Goal: Information Seeking & Learning: Learn about a topic

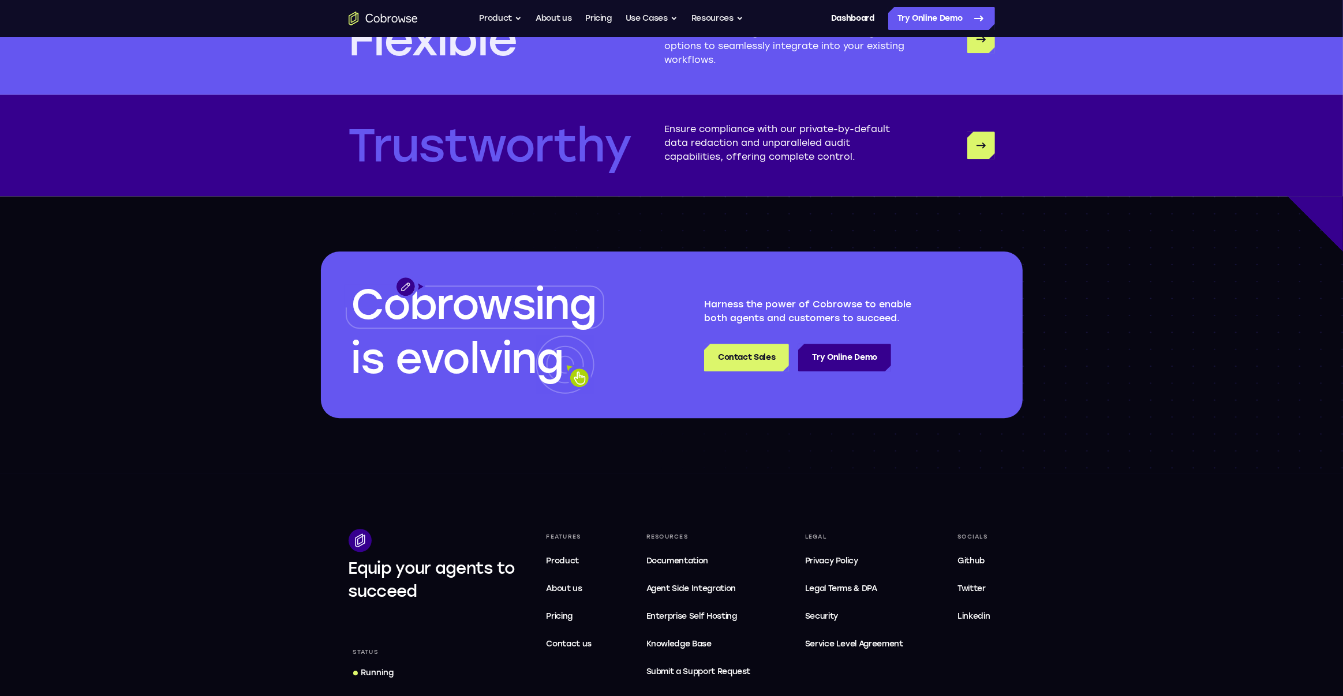
scroll to position [3346, 0]
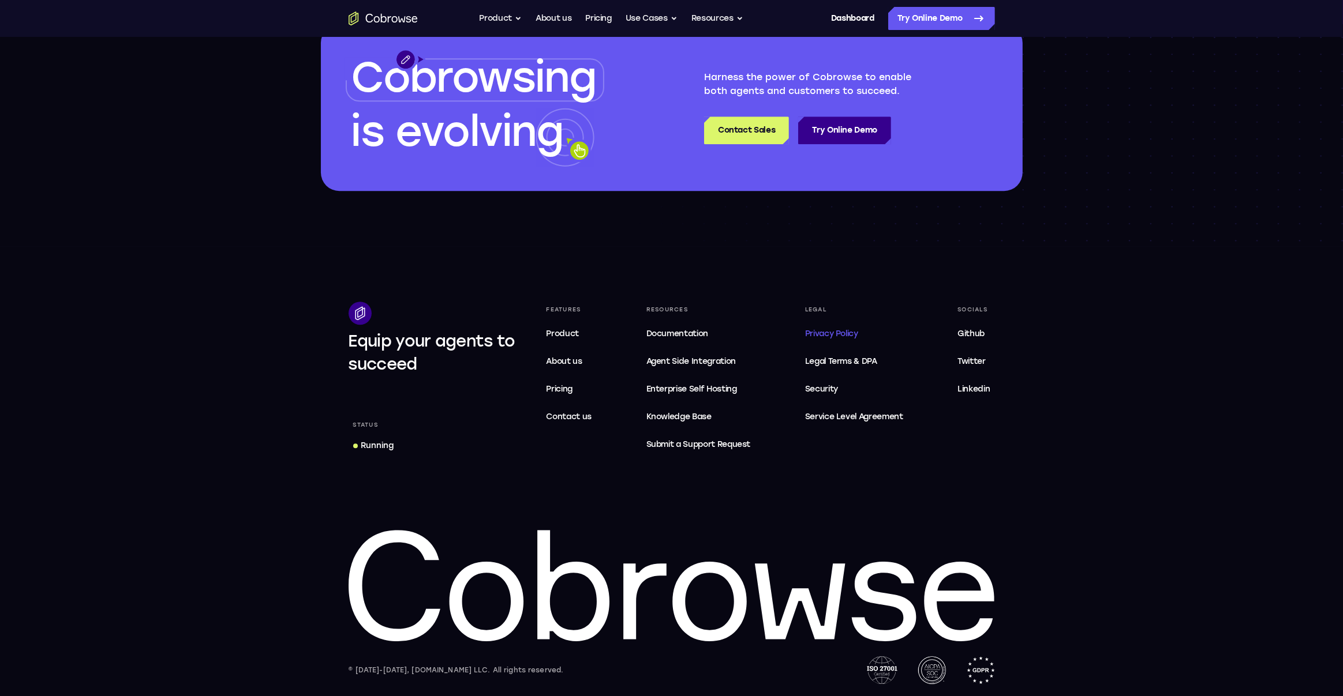
click at [819, 335] on span "Privacy Policy" at bounding box center [831, 334] width 53 height 10
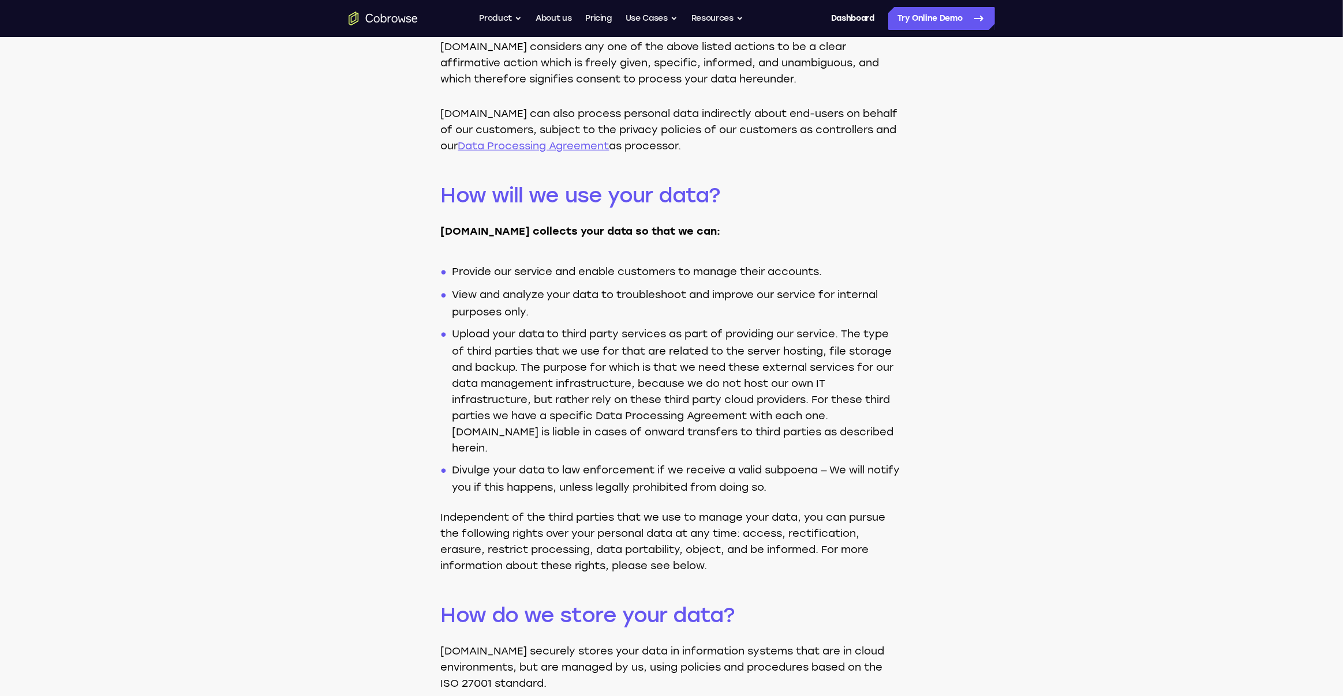
scroll to position [1050, 0]
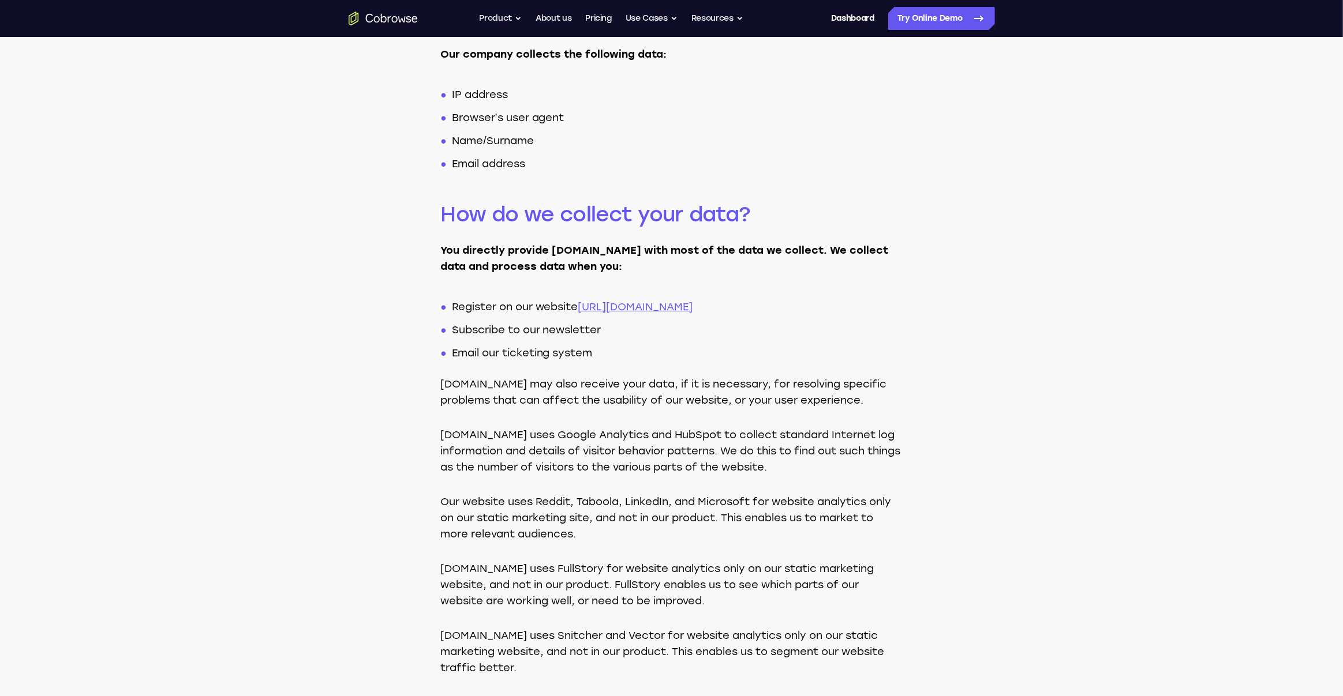
scroll to position [0, 0]
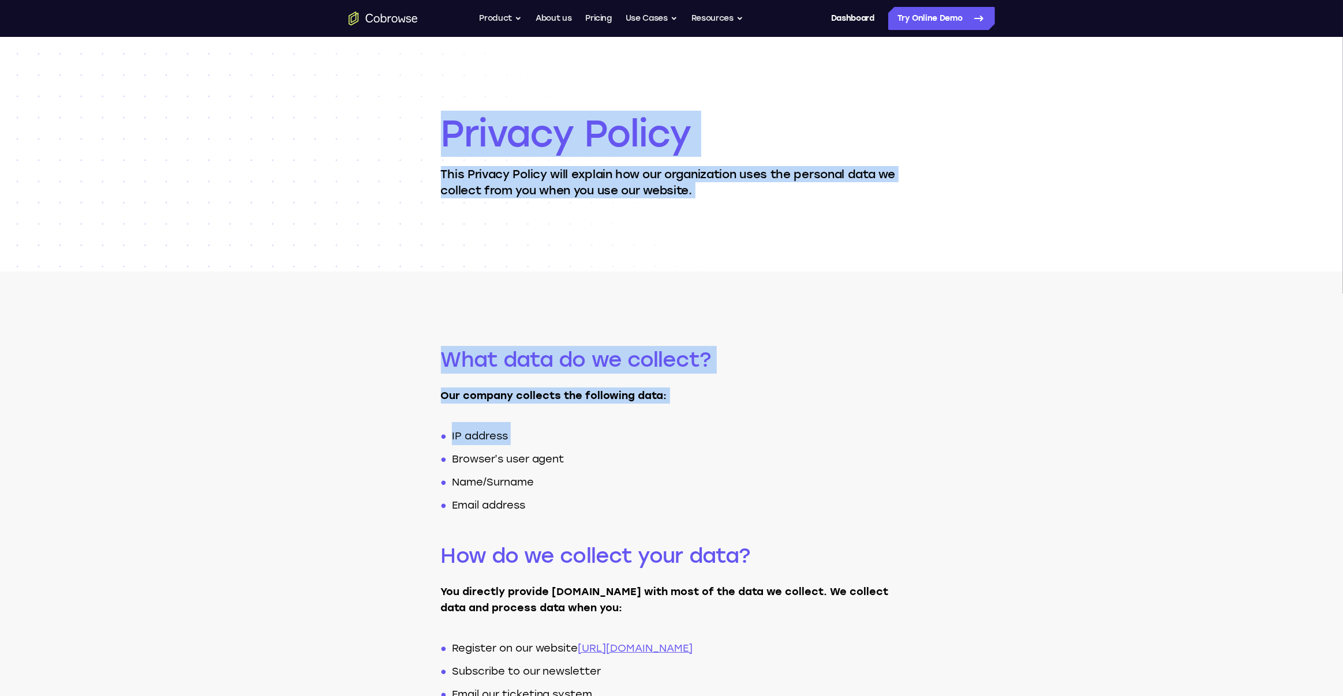
drag, startPoint x: 419, startPoint y: 114, endPoint x: 468, endPoint y: 445, distance: 334.8
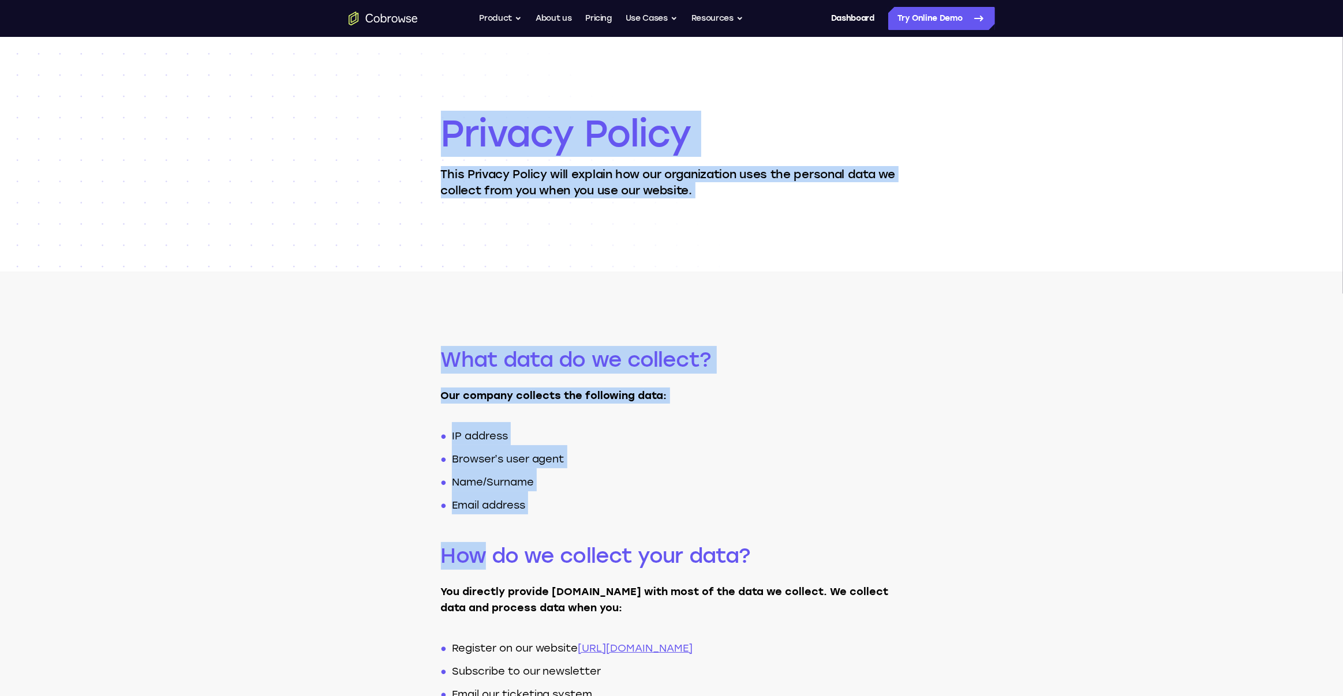
drag, startPoint x: 504, startPoint y: 518, endPoint x: 419, endPoint y: 28, distance: 497.7
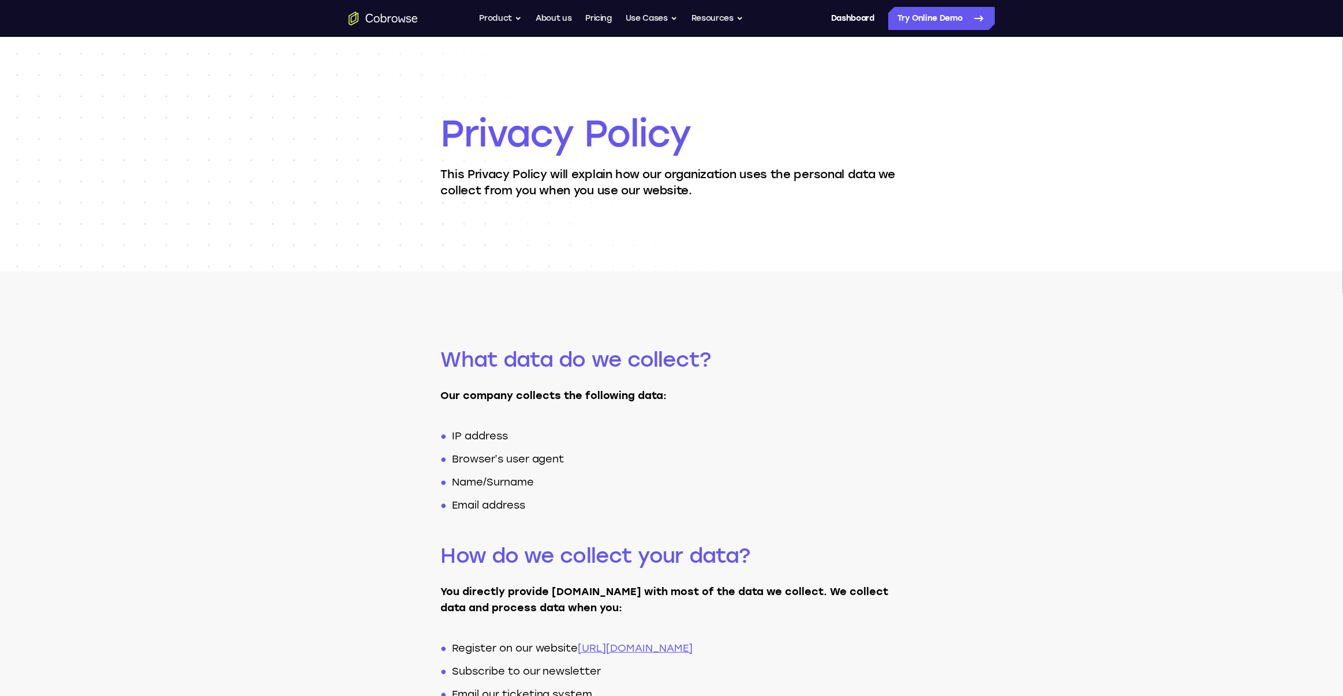
click at [418, 159] on header "Privacy Policy This Privacy Policy will explain how our organization uses the p…" at bounding box center [671, 154] width 1343 height 235
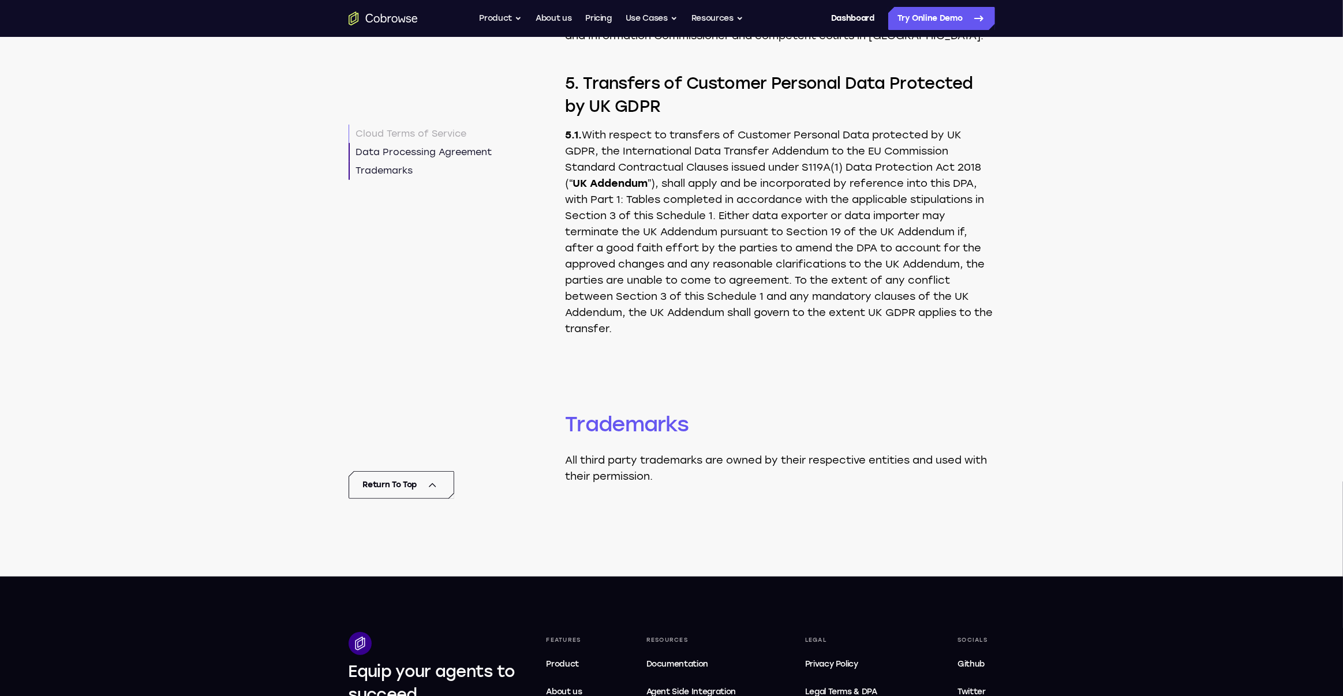
scroll to position [10359, 0]
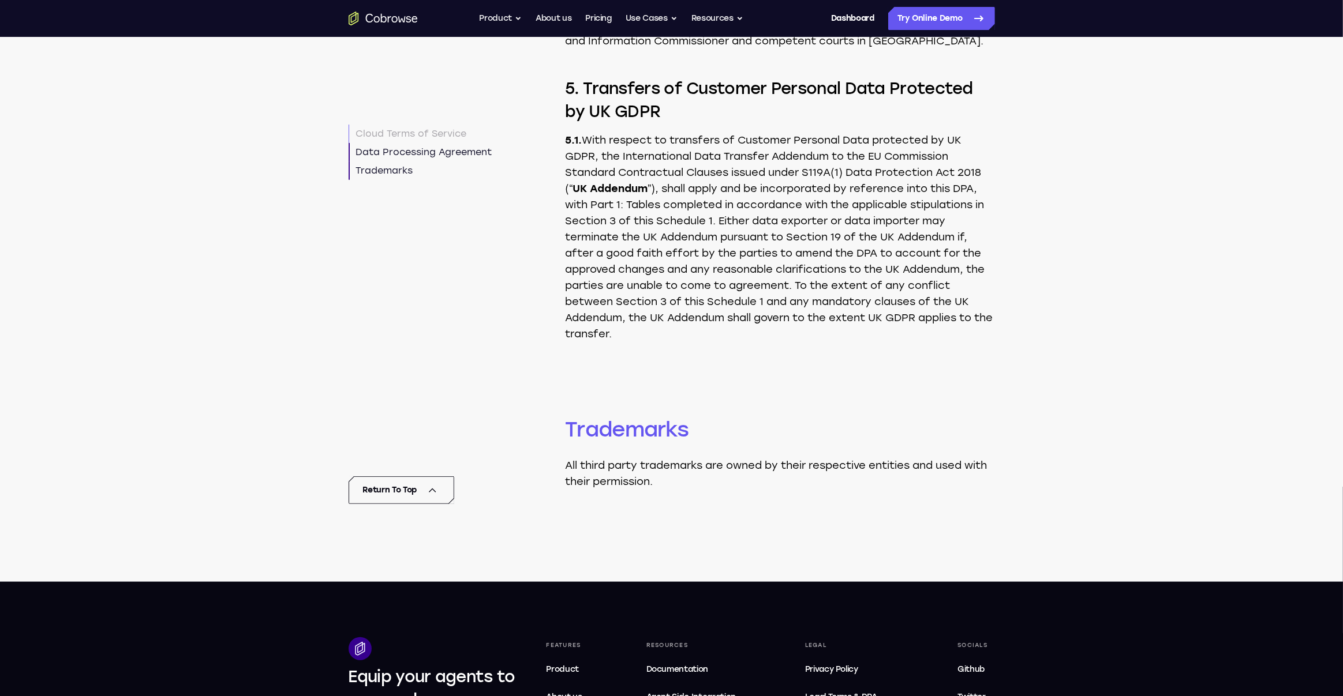
click at [709, 123] on h3 "5. Transfers of Customer Personal Data Protected by UK GDPR" at bounding box center [779, 100] width 429 height 46
